Goal: Check status: Check status

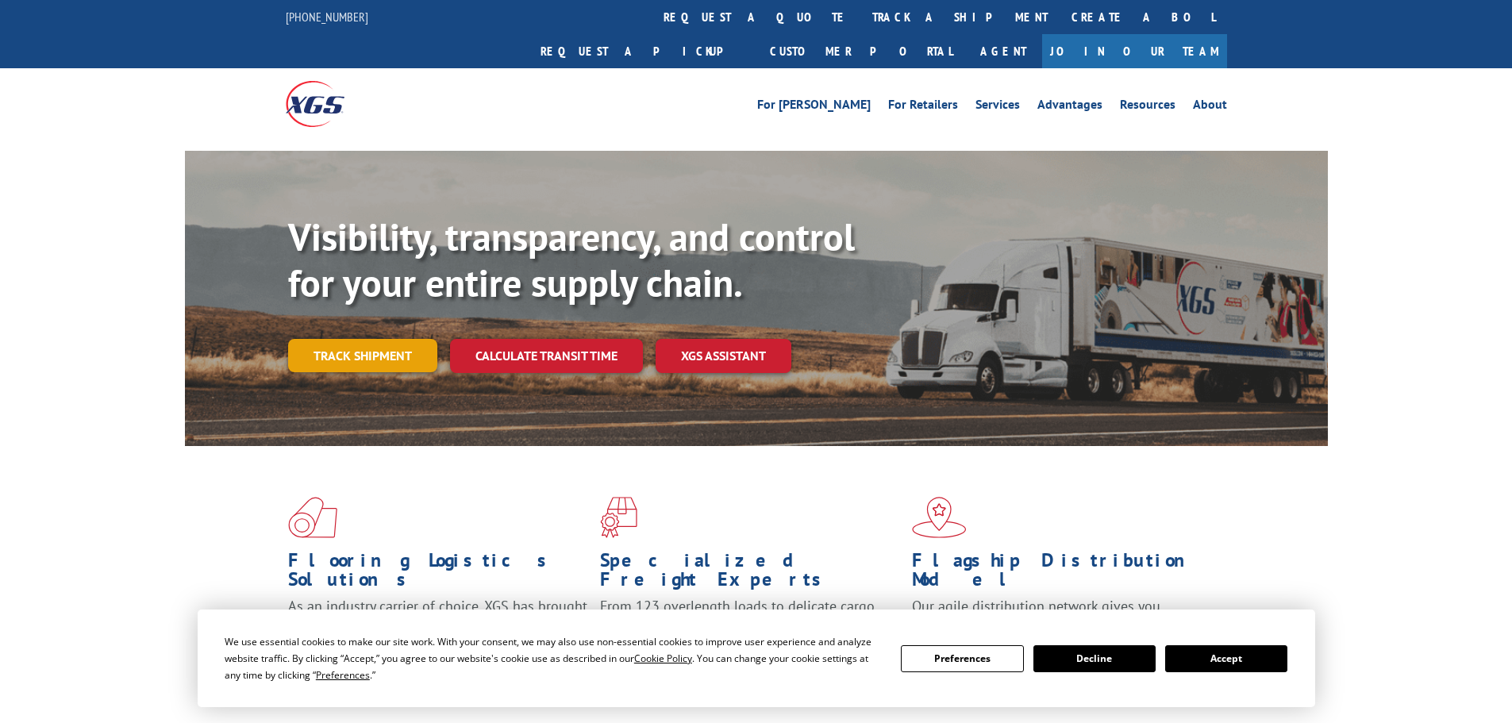
click at [401, 339] on link "Track shipment" at bounding box center [362, 355] width 149 height 33
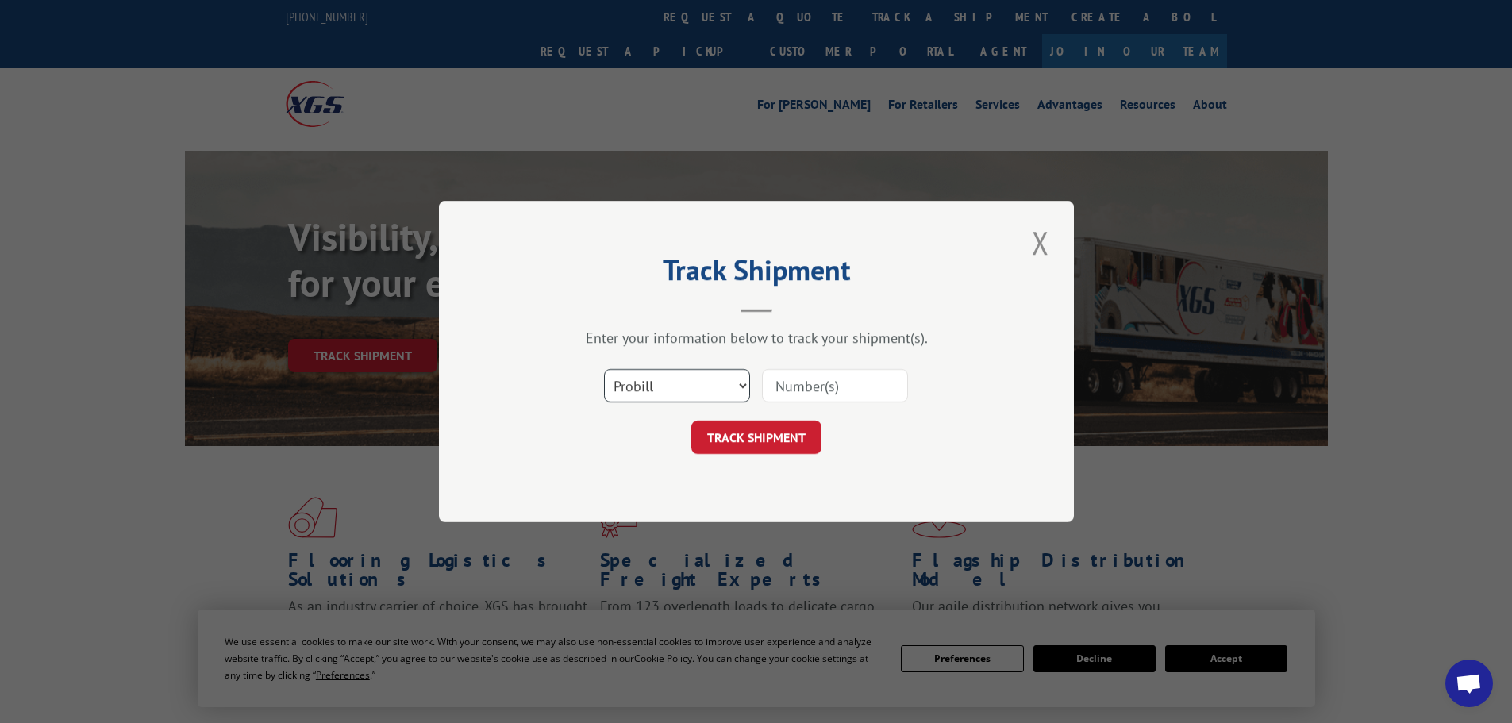
click at [718, 391] on select "Select category... Probill BOL PO" at bounding box center [677, 385] width 146 height 33
click at [604, 369] on select "Select category... Probill BOL PO" at bounding box center [677, 385] width 146 height 33
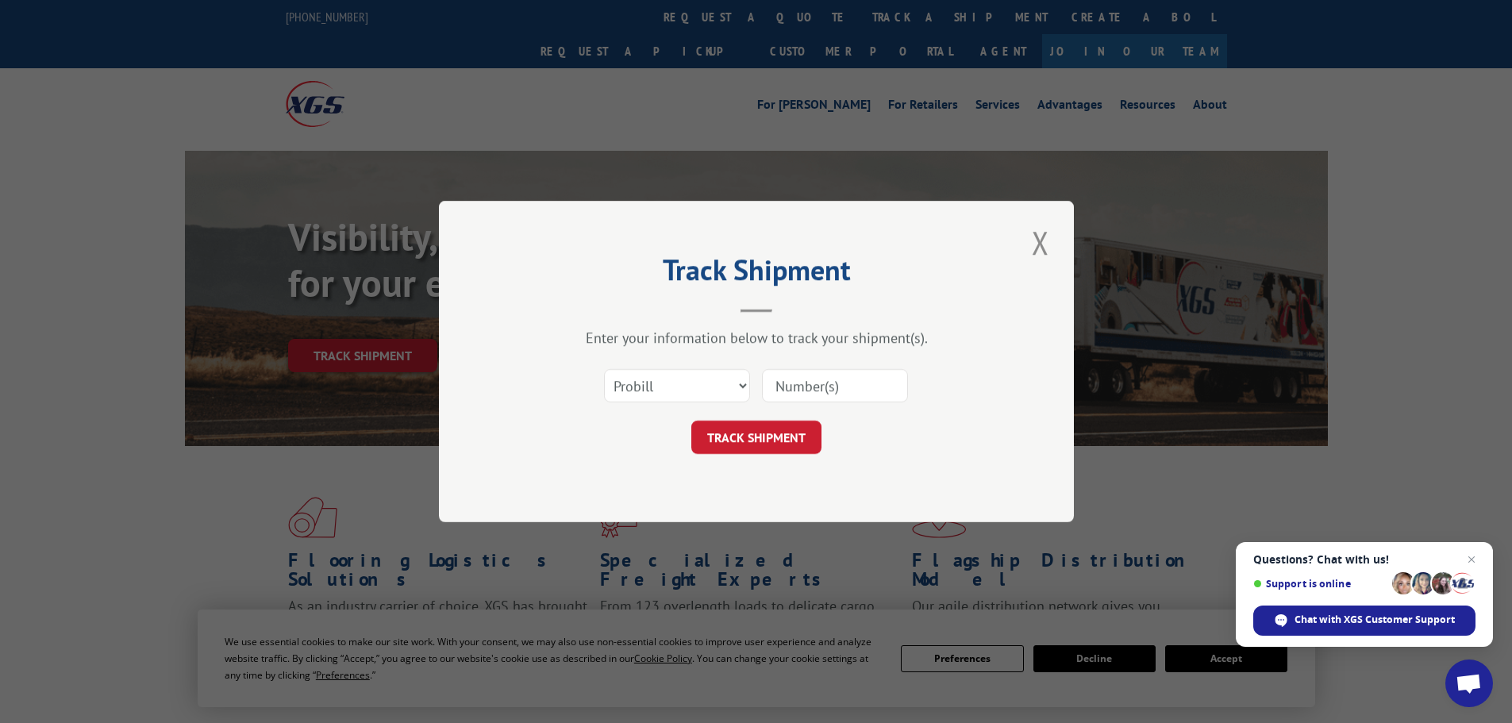
paste input "2815977"
type input "2815977"
click at [761, 437] on button "TRACK SHIPMENT" at bounding box center [756, 437] width 130 height 33
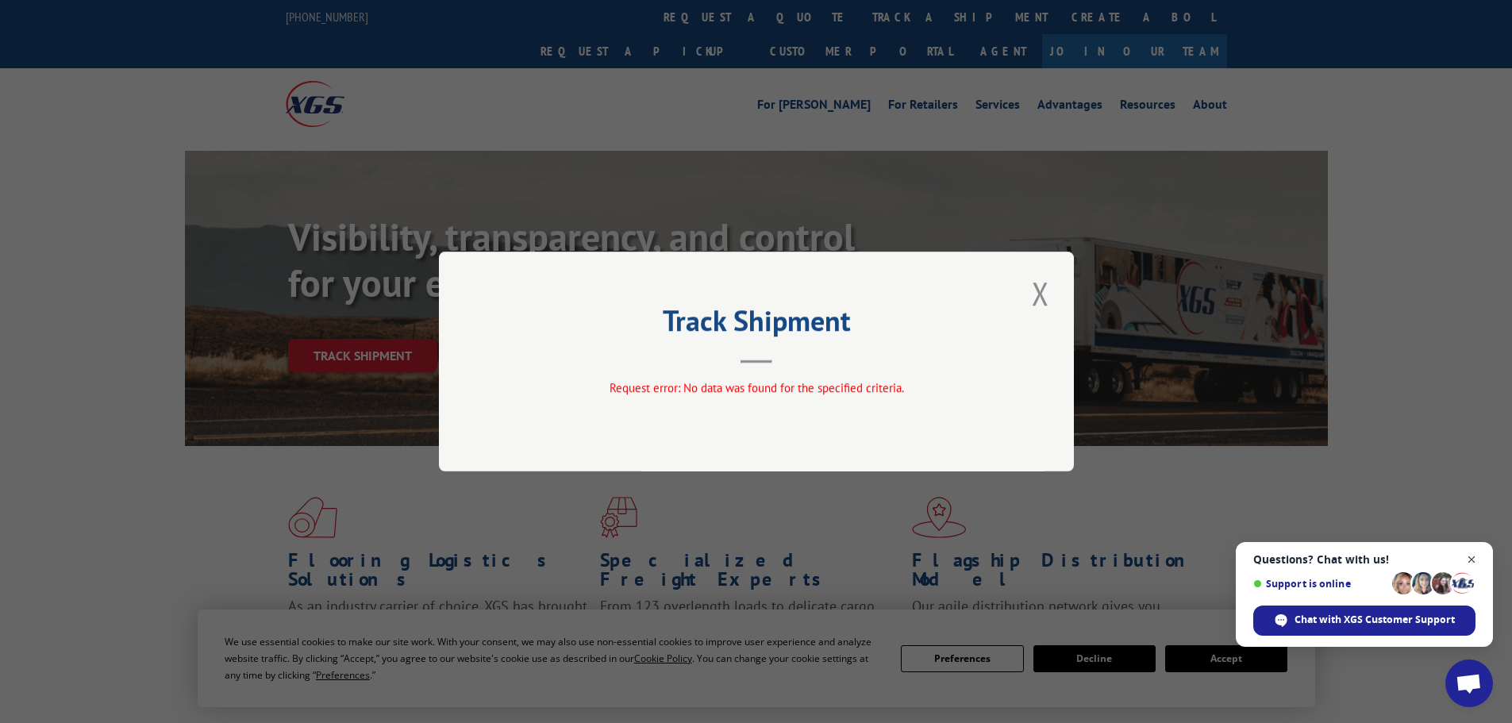
click at [1476, 558] on span "Open chat" at bounding box center [1472, 560] width 20 height 20
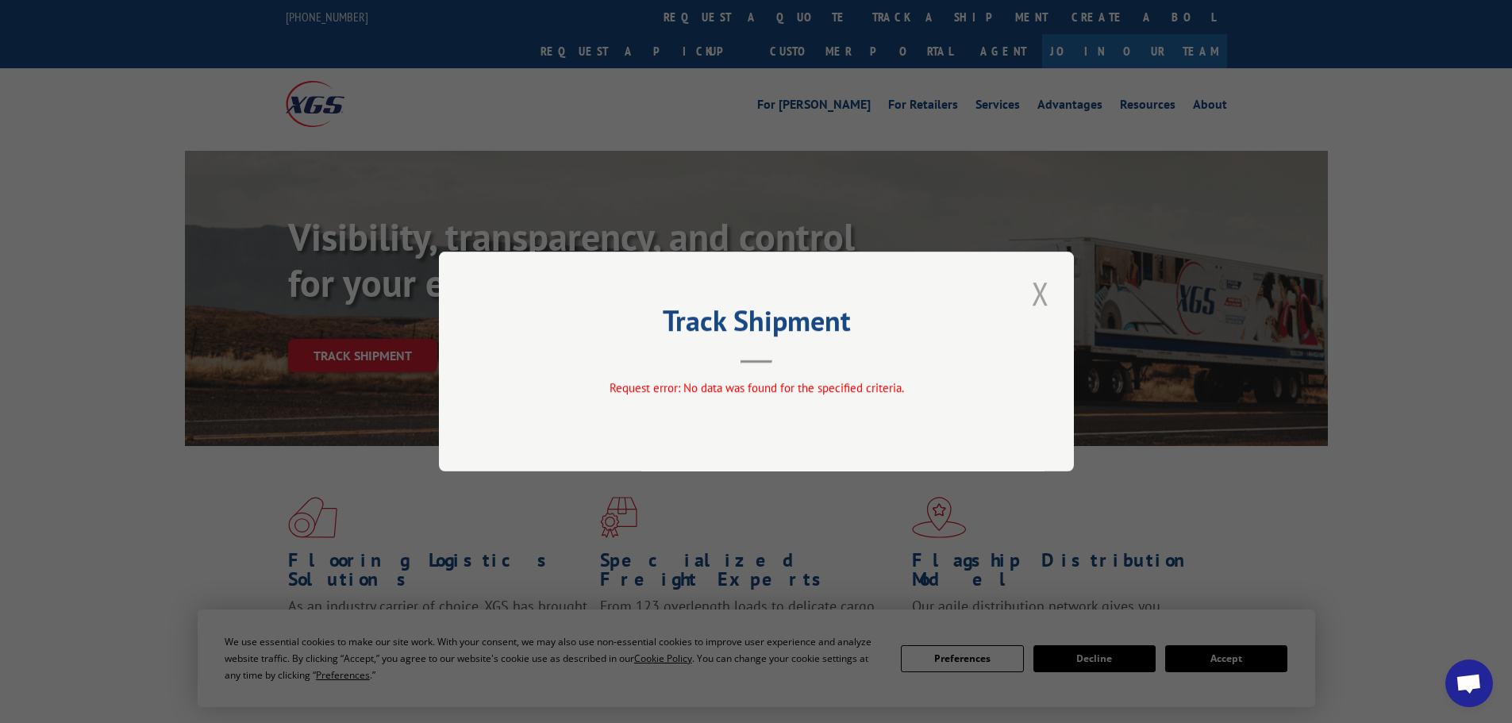
click at [1033, 287] on button "Close modal" at bounding box center [1040, 293] width 27 height 44
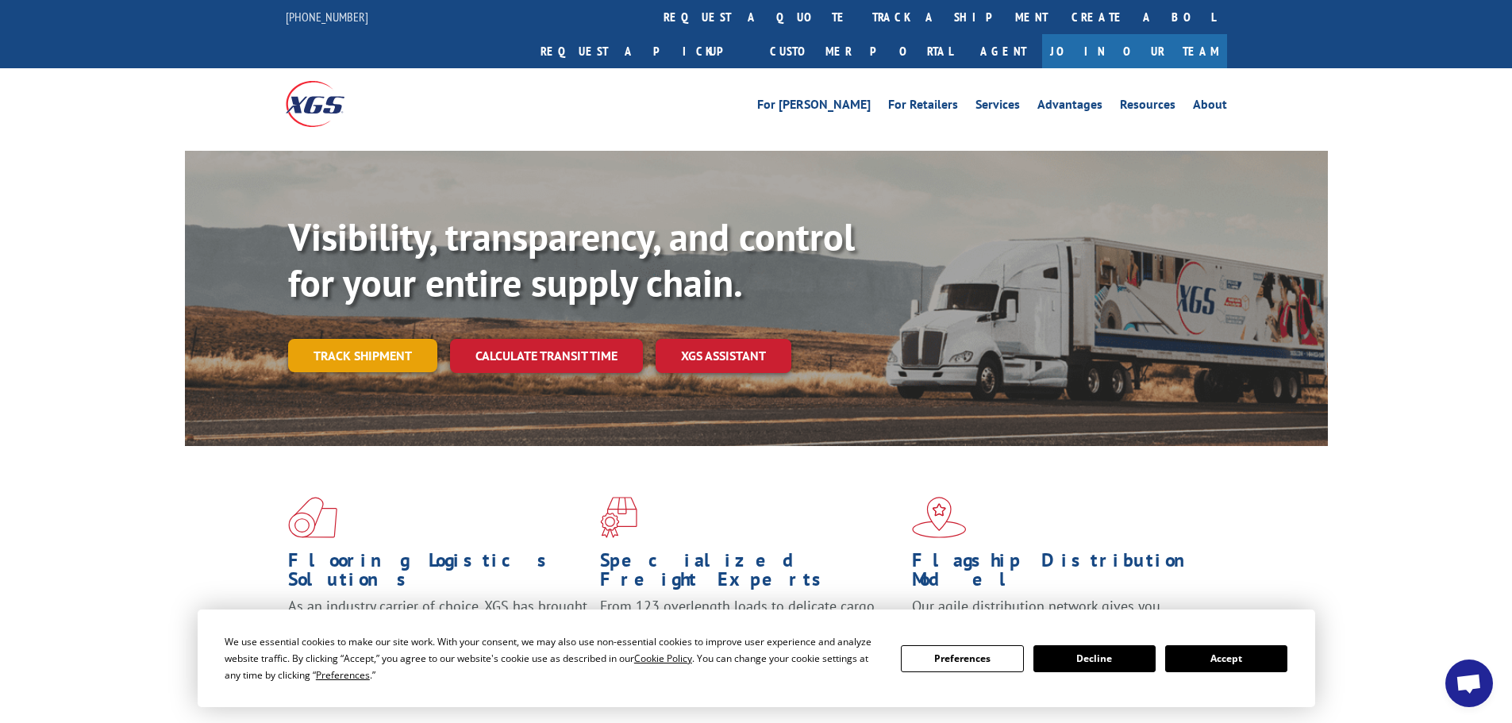
click at [376, 339] on link "Track shipment" at bounding box center [362, 355] width 149 height 33
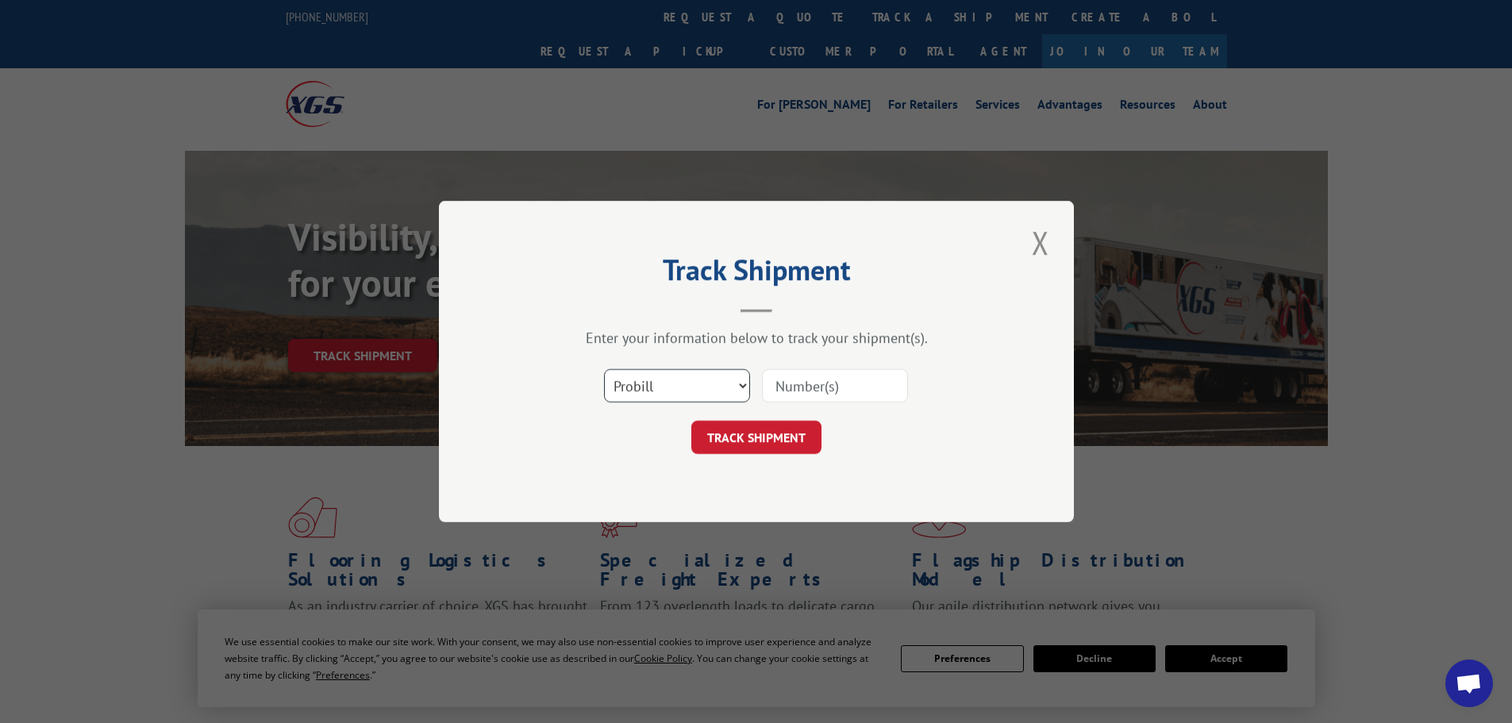
click at [655, 392] on select "Select category... Probill BOL PO" at bounding box center [677, 385] width 146 height 33
select select "bol"
click at [604, 369] on select "Select category... Probill BOL PO" at bounding box center [677, 385] width 146 height 33
paste input "2815977"
type input "2815977"
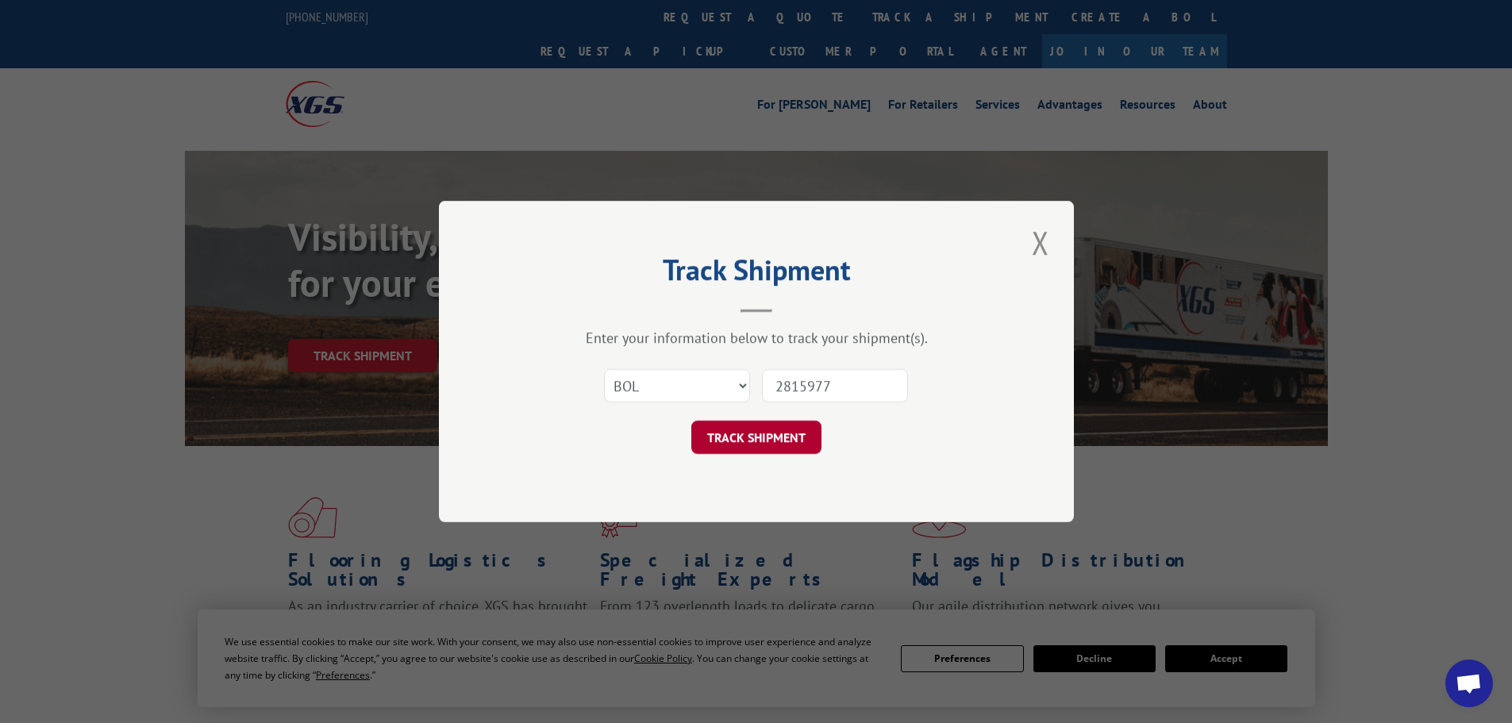
click at [775, 437] on button "TRACK SHIPMENT" at bounding box center [756, 437] width 130 height 33
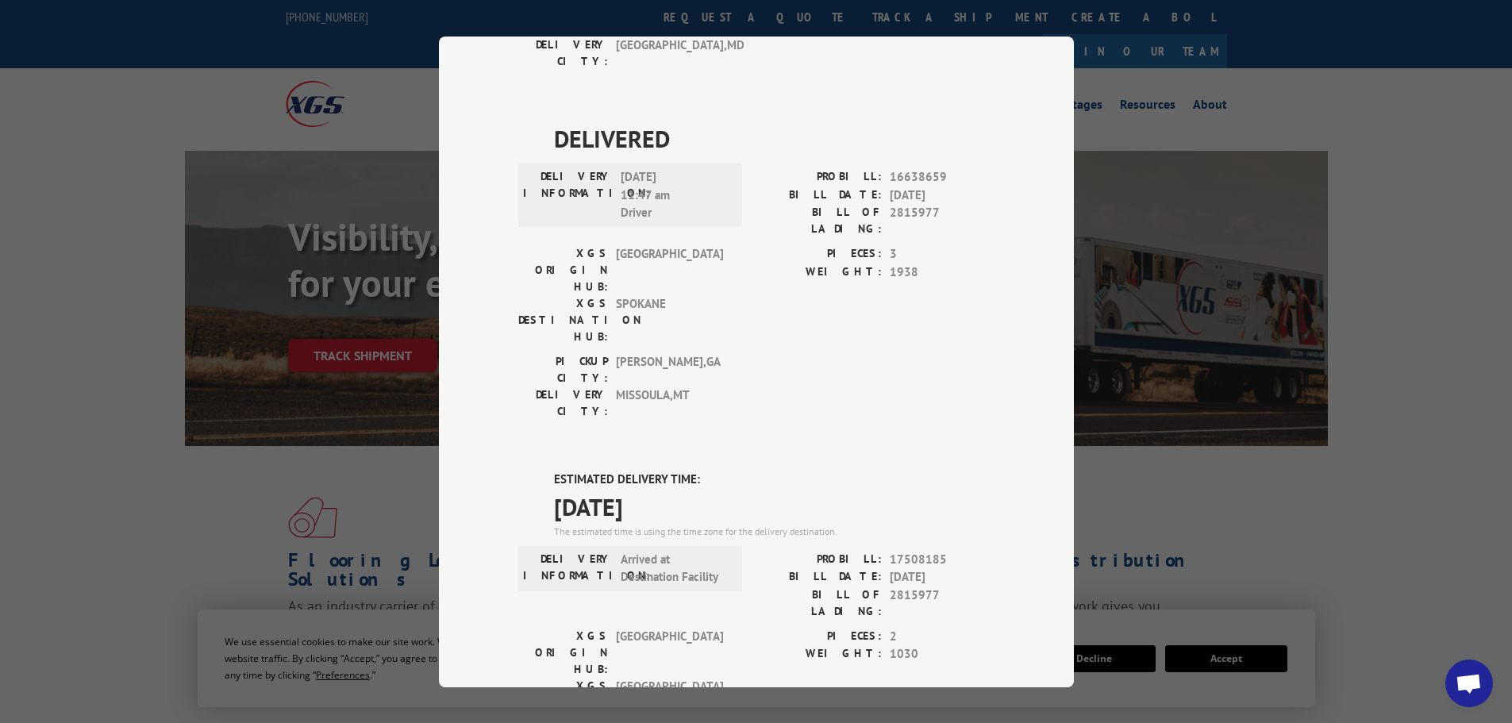
scroll to position [397, 0]
